Goal: Transaction & Acquisition: Purchase product/service

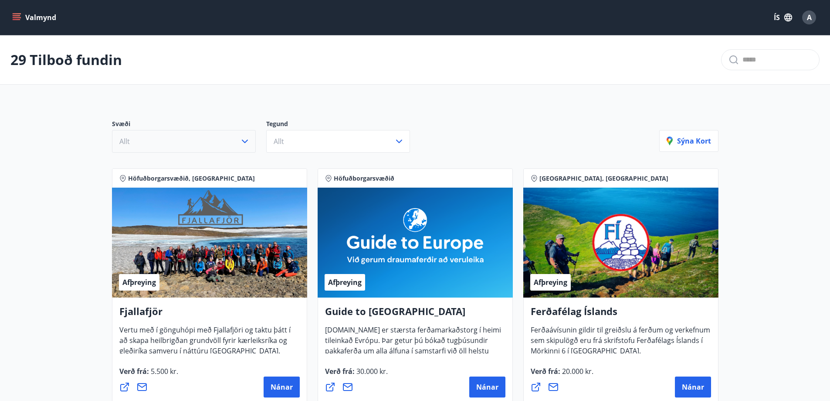
click at [244, 142] on icon "button" at bounding box center [245, 140] width 6 height 3
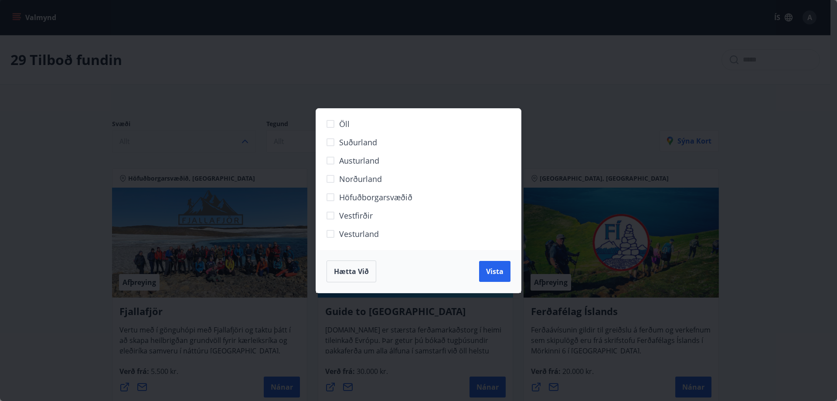
click at [353, 273] on span "Hætta við" at bounding box center [351, 271] width 35 height 10
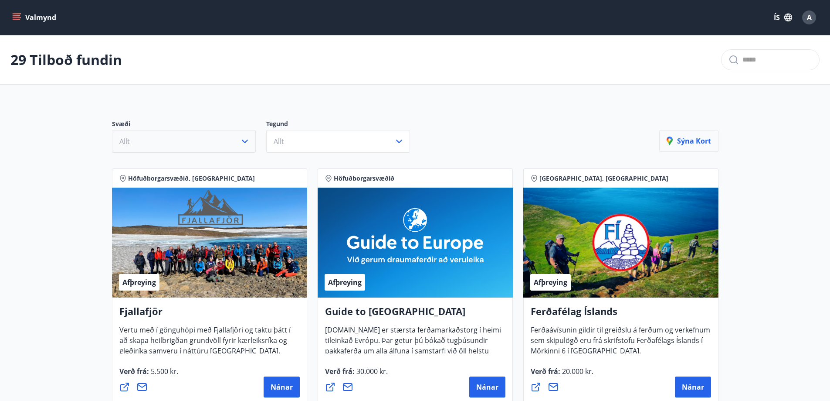
click at [677, 146] on icon "button" at bounding box center [672, 141] width 10 height 10
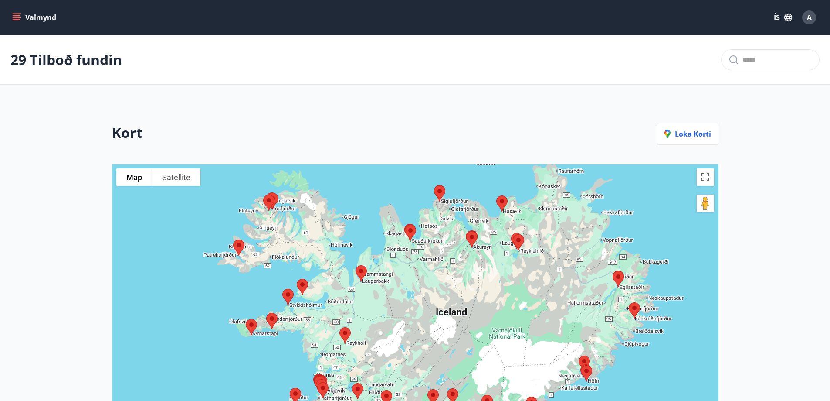
drag, startPoint x: 508, startPoint y: 271, endPoint x: 530, endPoint y: 255, distance: 26.6
click at [530, 255] on div at bounding box center [415, 343] width 607 height 359
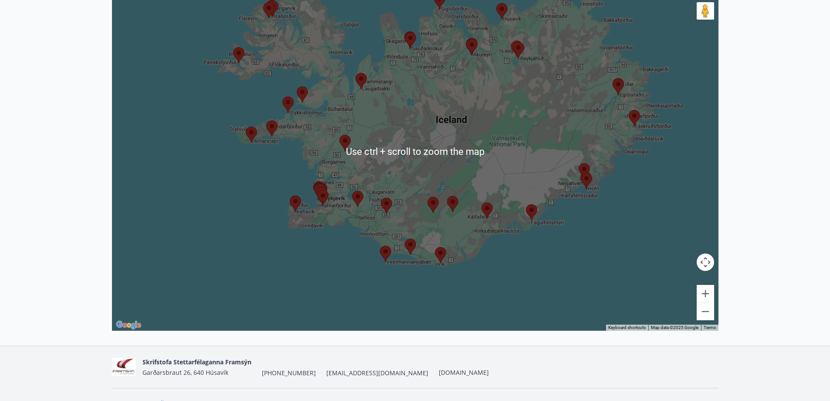
scroll to position [210, 0]
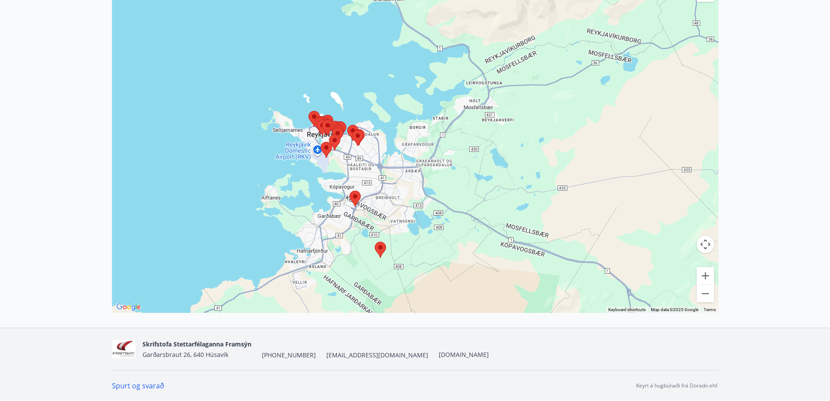
drag, startPoint x: 307, startPoint y: 109, endPoint x: 404, endPoint y: 340, distance: 251.3
click at [404, 340] on div "Valmynd ÍS A 29 Tilboð fundin Kort Loka korti To navigate the map with touch ge…" at bounding box center [415, 94] width 830 height 609
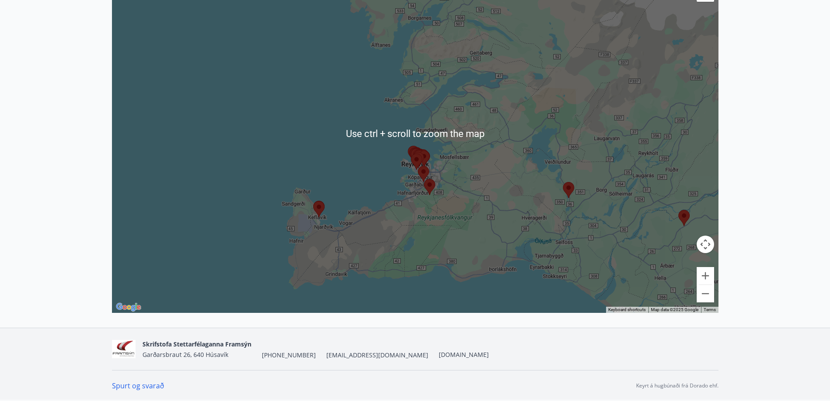
click at [753, 151] on main "29 Tilboð fundin Kort Loka korti To navigate the map with touch gestures double…" at bounding box center [415, 58] width 830 height 467
click at [765, 160] on main "29 Tilboð fundin Kort Loka korti To navigate the map with touch gestures double…" at bounding box center [415, 58] width 830 height 467
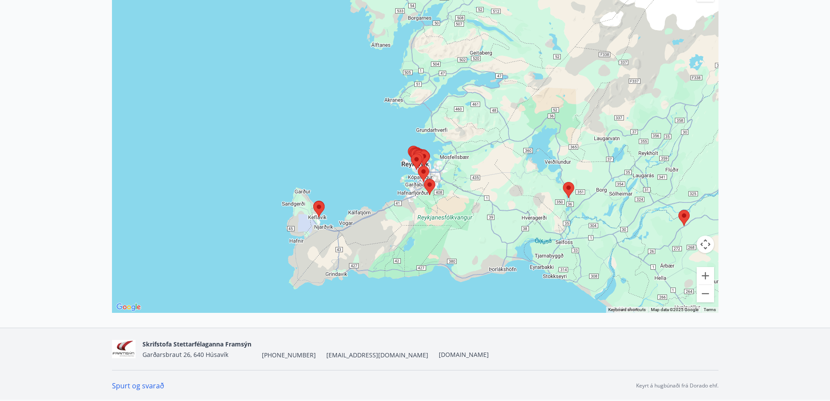
scroll to position [0, 0]
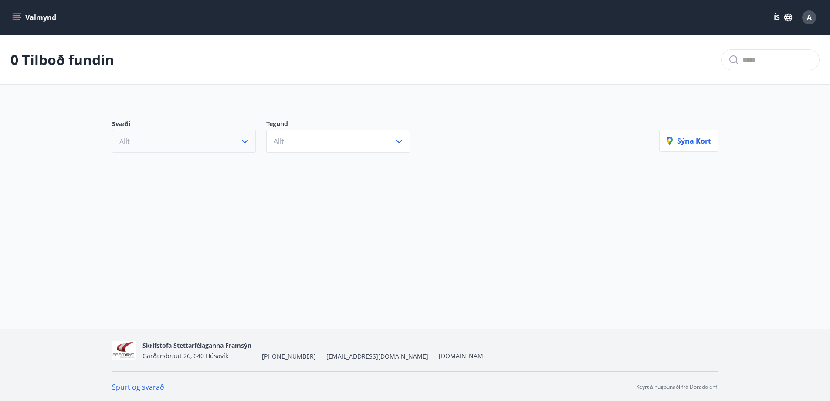
click at [243, 143] on icon "button" at bounding box center [245, 141] width 10 height 10
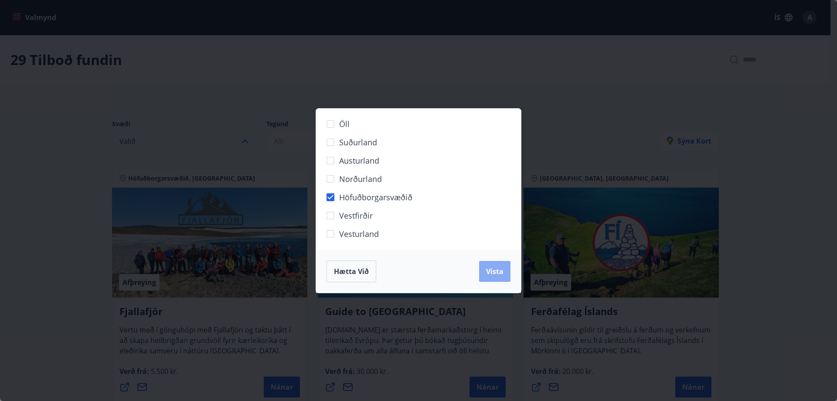
click at [501, 272] on span "Vista" at bounding box center [494, 271] width 17 height 10
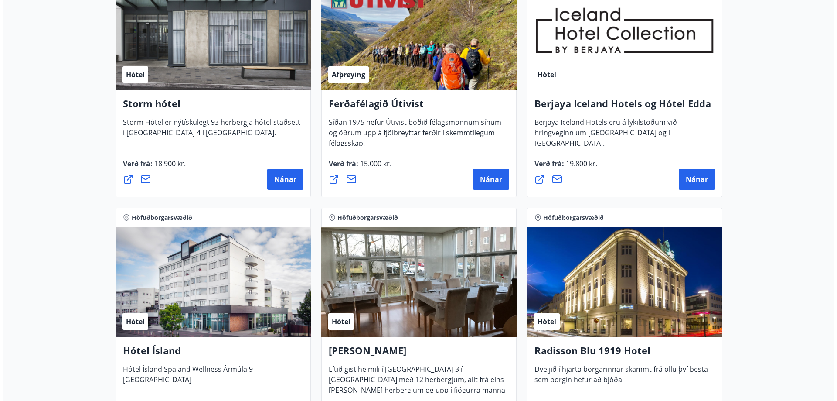
scroll to position [610, 0]
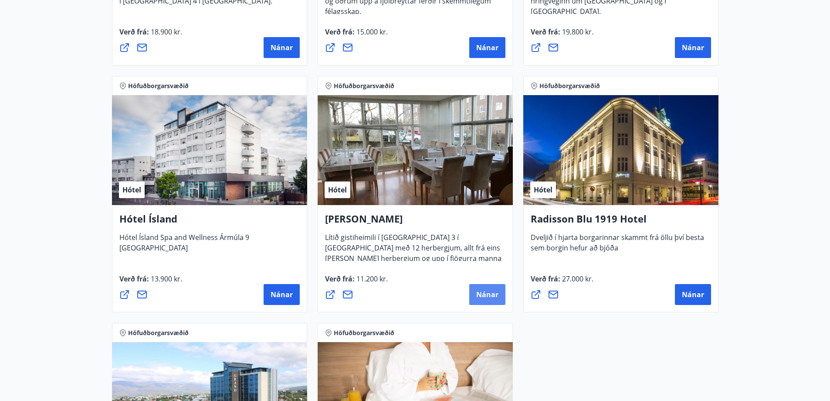
click at [482, 301] on button "Nánar" at bounding box center [487, 294] width 36 height 21
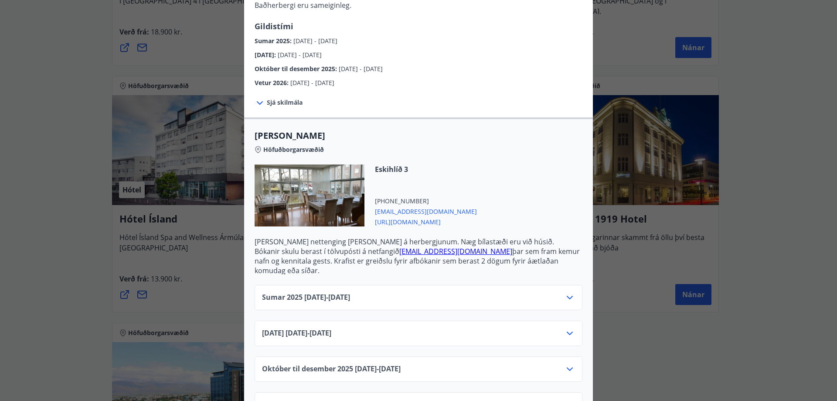
scroll to position [159, 0]
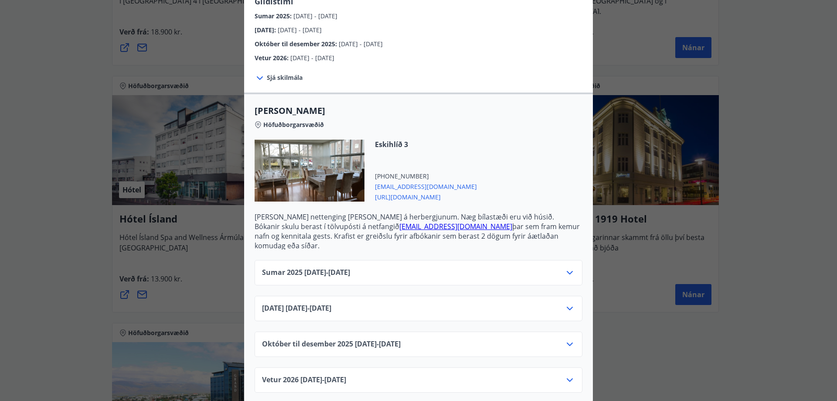
click at [565, 267] on icon at bounding box center [570, 272] width 10 height 10
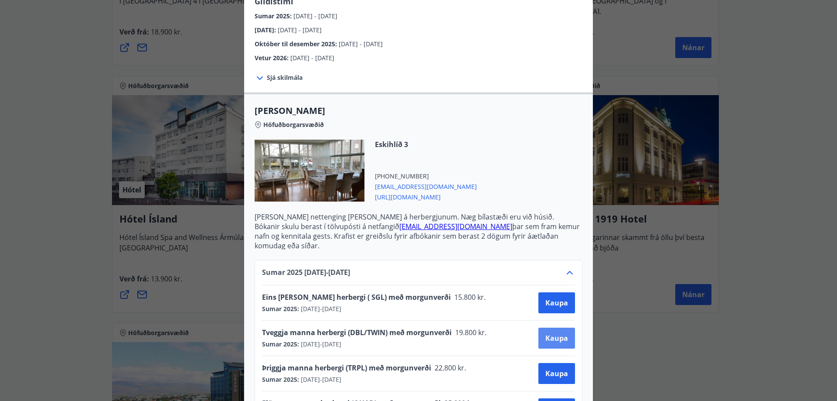
click at [558, 333] on span "Kaupa" at bounding box center [556, 338] width 23 height 10
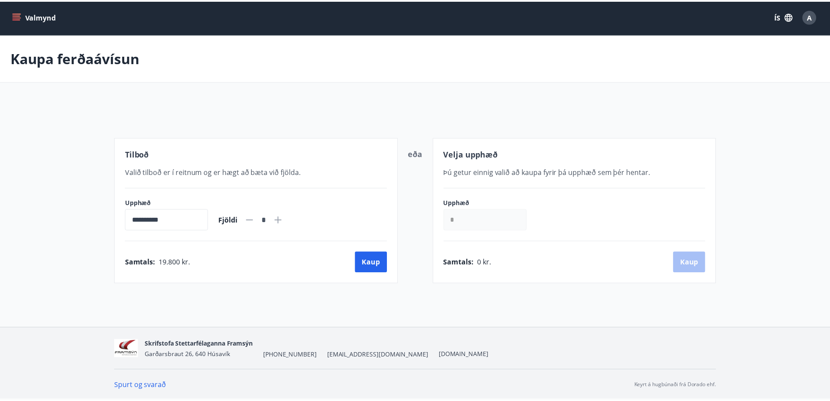
scroll to position [1, 0]
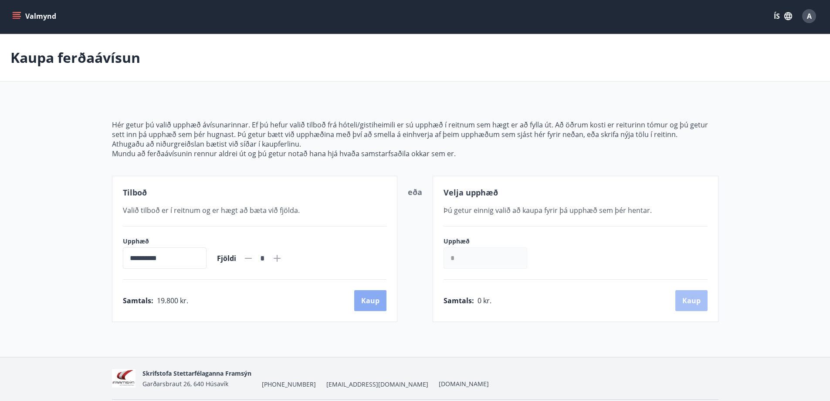
click at [364, 303] on button "Kaup" at bounding box center [370, 300] width 32 height 21
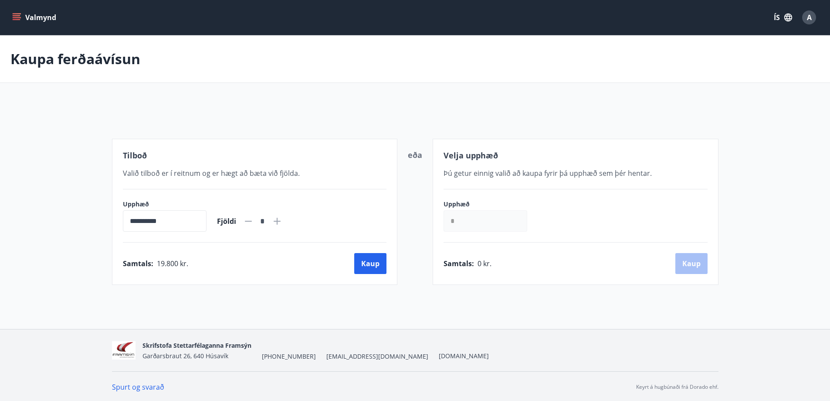
scroll to position [1, 0]
